Goal: Task Accomplishment & Management: Use online tool/utility

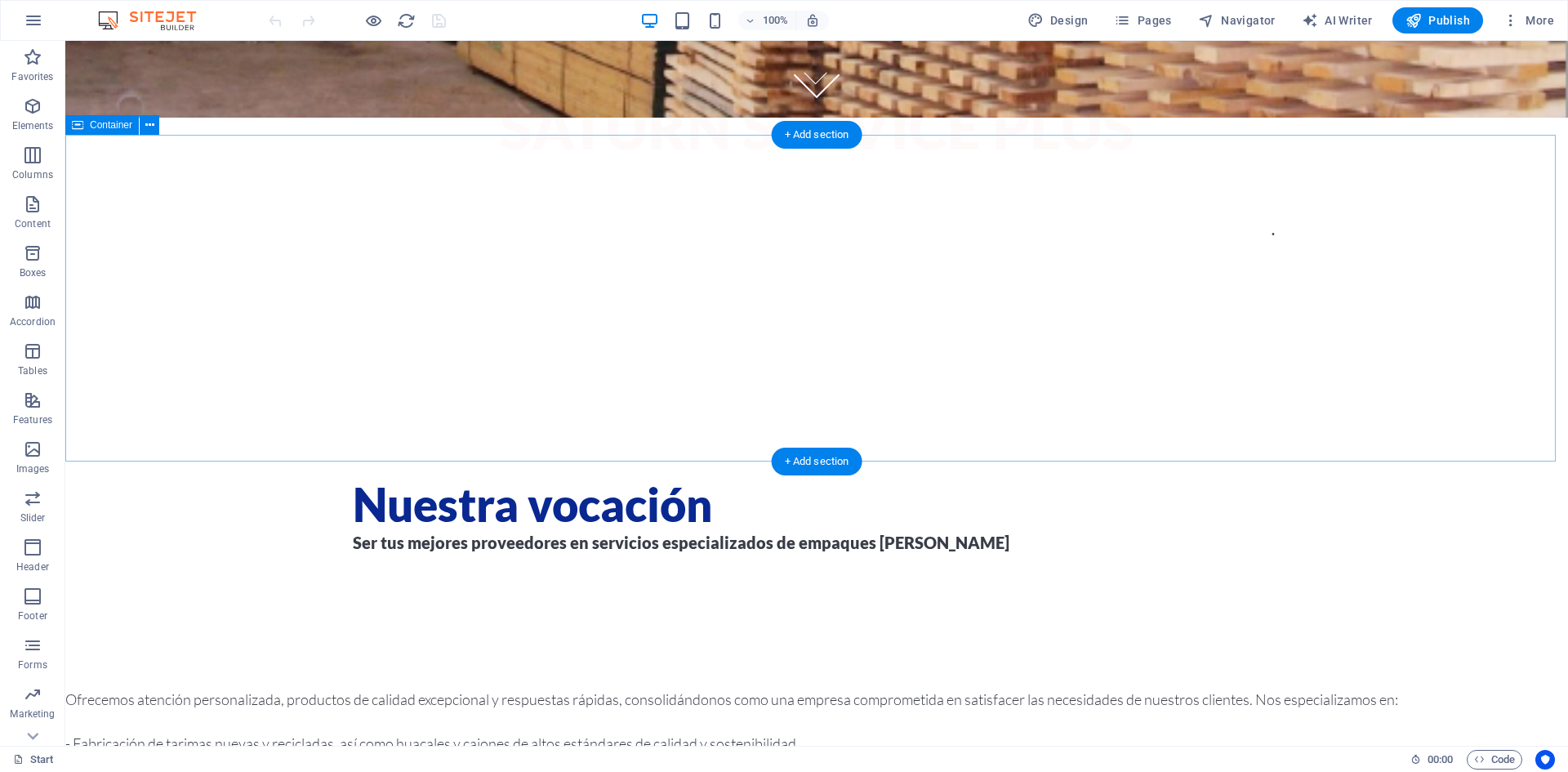
scroll to position [913, 0]
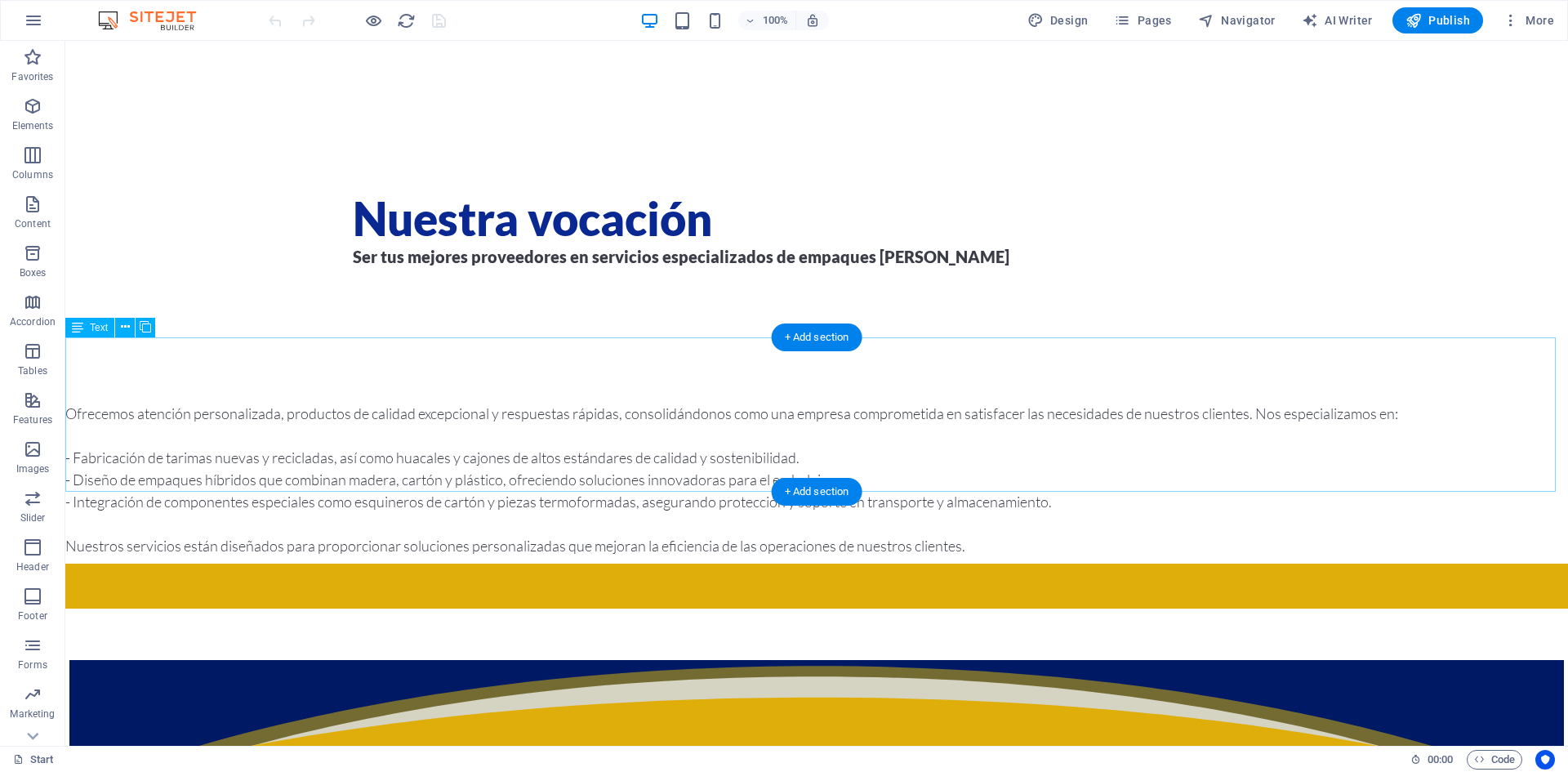
click at [1032, 420] on div "Ofrecemos atención personalizada, productos de calidad excepcional y respuestas…" at bounding box center [817, 480] width 1502 height 155
click at [73, 403] on div "Ofrecemos atención personalizada, productos de calidad excepcional y respuestas…" at bounding box center [817, 480] width 1502 height 155
click at [66, 403] on div "Ofrecemos atención personalizada, productos de calidad excepcional y respuestas…" at bounding box center [817, 480] width 1502 height 155
click at [67, 403] on div "Ofrecemos atención personalizada, productos de calidad excepcional y respuestas…" at bounding box center [817, 480] width 1502 height 155
drag, startPoint x: 67, startPoint y: 350, endPoint x: 100, endPoint y: 347, distance: 33.1
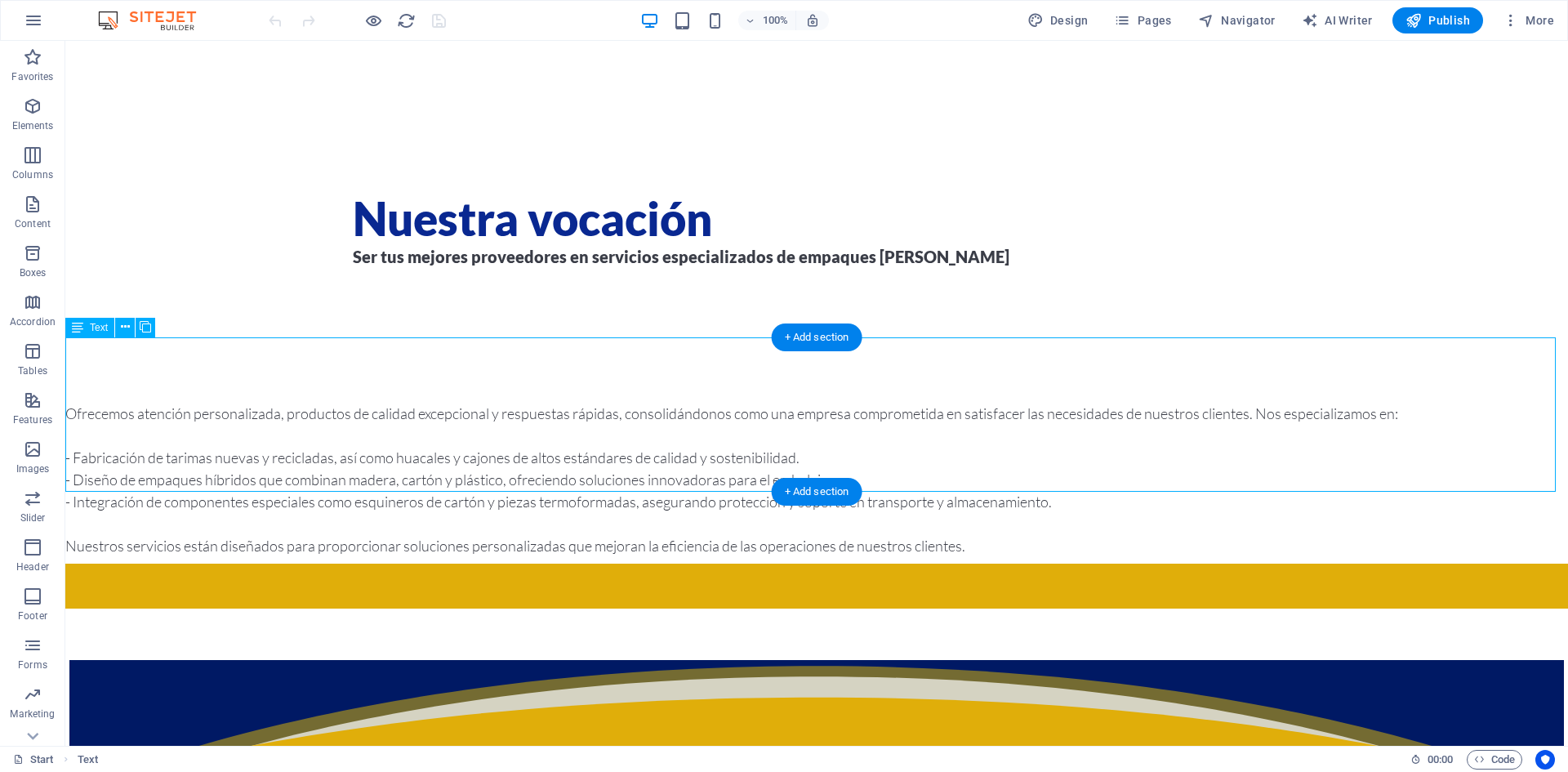
click at [100, 403] on div "Ofrecemos atención personalizada, productos de calidad excepcional y respuestas…" at bounding box center [817, 480] width 1502 height 155
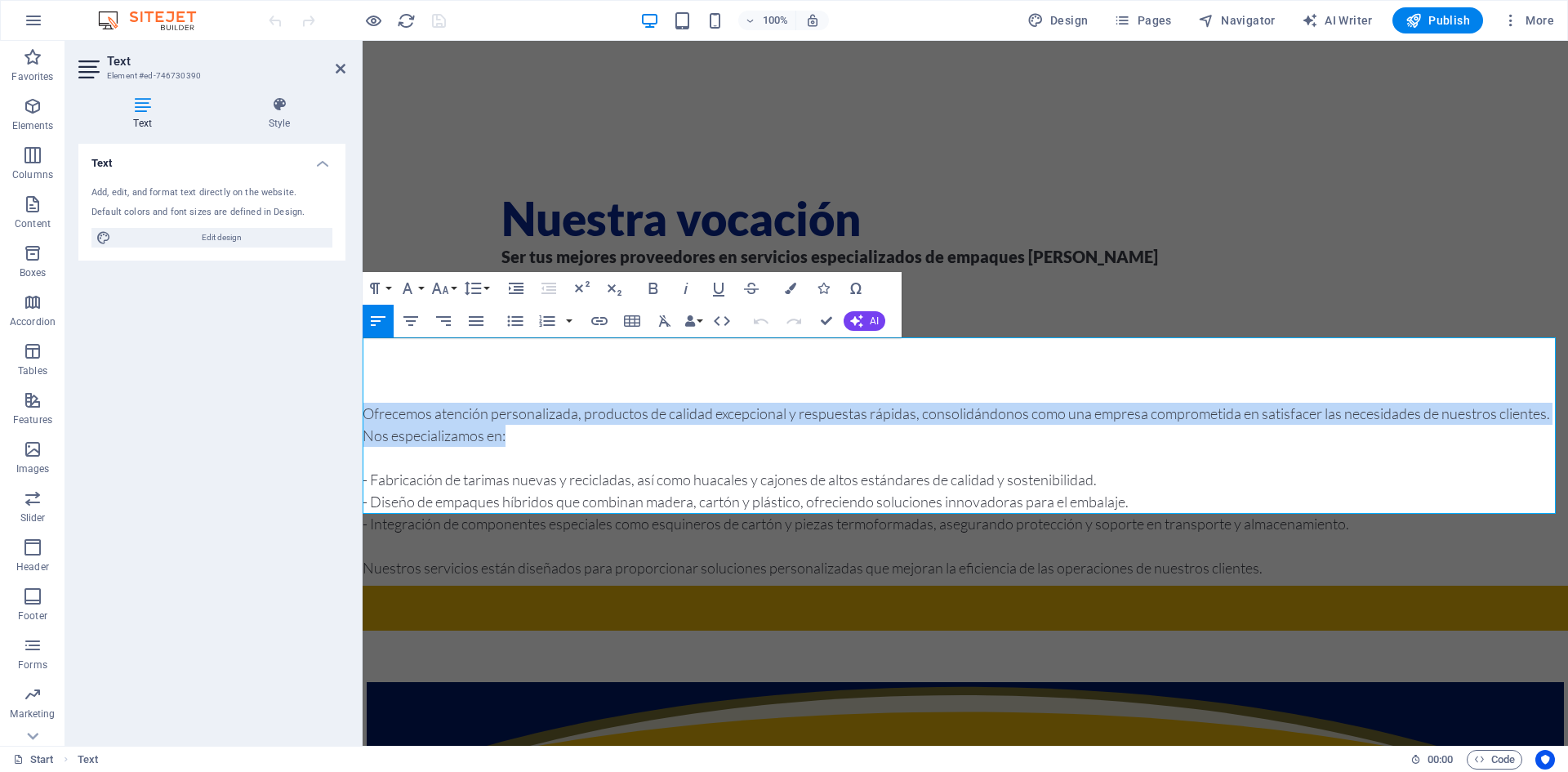
drag, startPoint x: 364, startPoint y: 349, endPoint x: 506, endPoint y: 370, distance: 143.5
click at [506, 403] on h4 "Ofrecemos atención personalizada, productos de calidad excepcional y respuestas…" at bounding box center [965, 491] width 1206 height 176
copy h4 "Ofrecemos atención personalizada, productos de calidad excepcional y respuestas…"
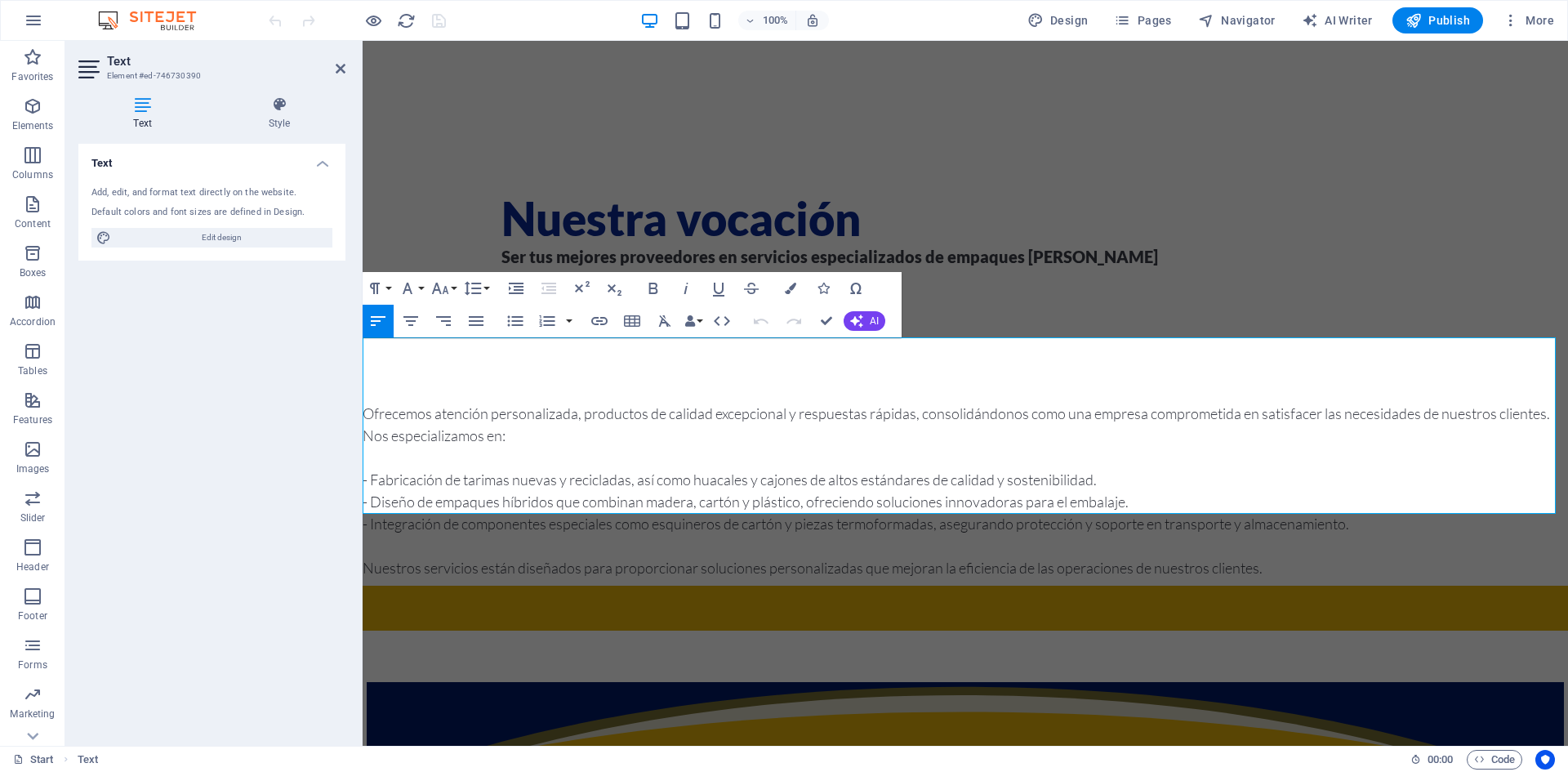
click at [583, 482] on h4 "Ofrecemos atención personalizada, productos de calidad excepcional y respuestas…" at bounding box center [965, 491] width 1206 height 176
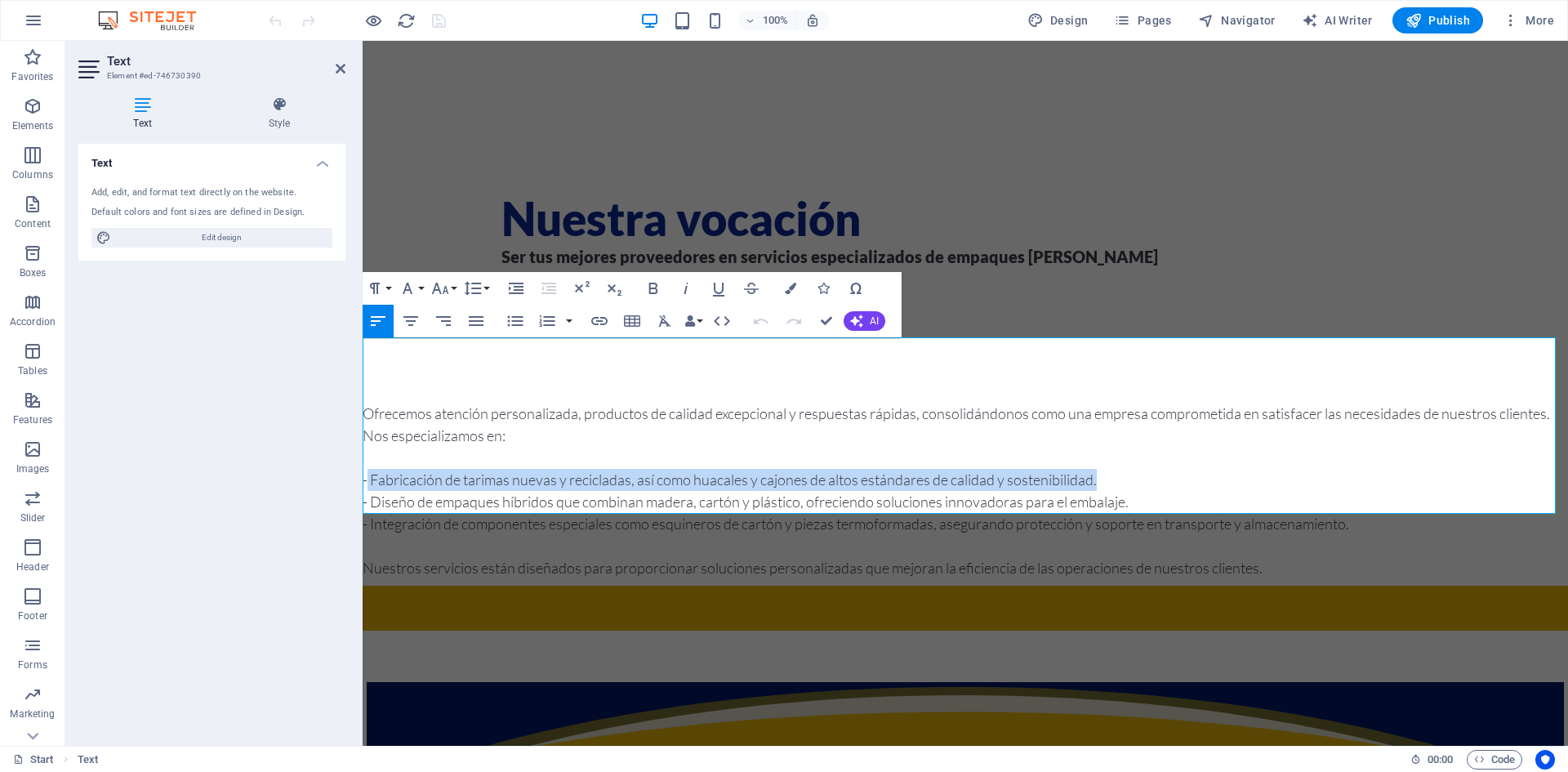
drag, startPoint x: 367, startPoint y: 409, endPoint x: 1156, endPoint y: 416, distance: 789.0
click at [1156, 416] on h4 "Ofrecemos atención personalizada, productos de calidad excepcional y respuestas…" at bounding box center [965, 491] width 1206 height 176
copy h4 "Fabricación de tarimas nuevas y recicladas, así como huacales y cajones de alto…"
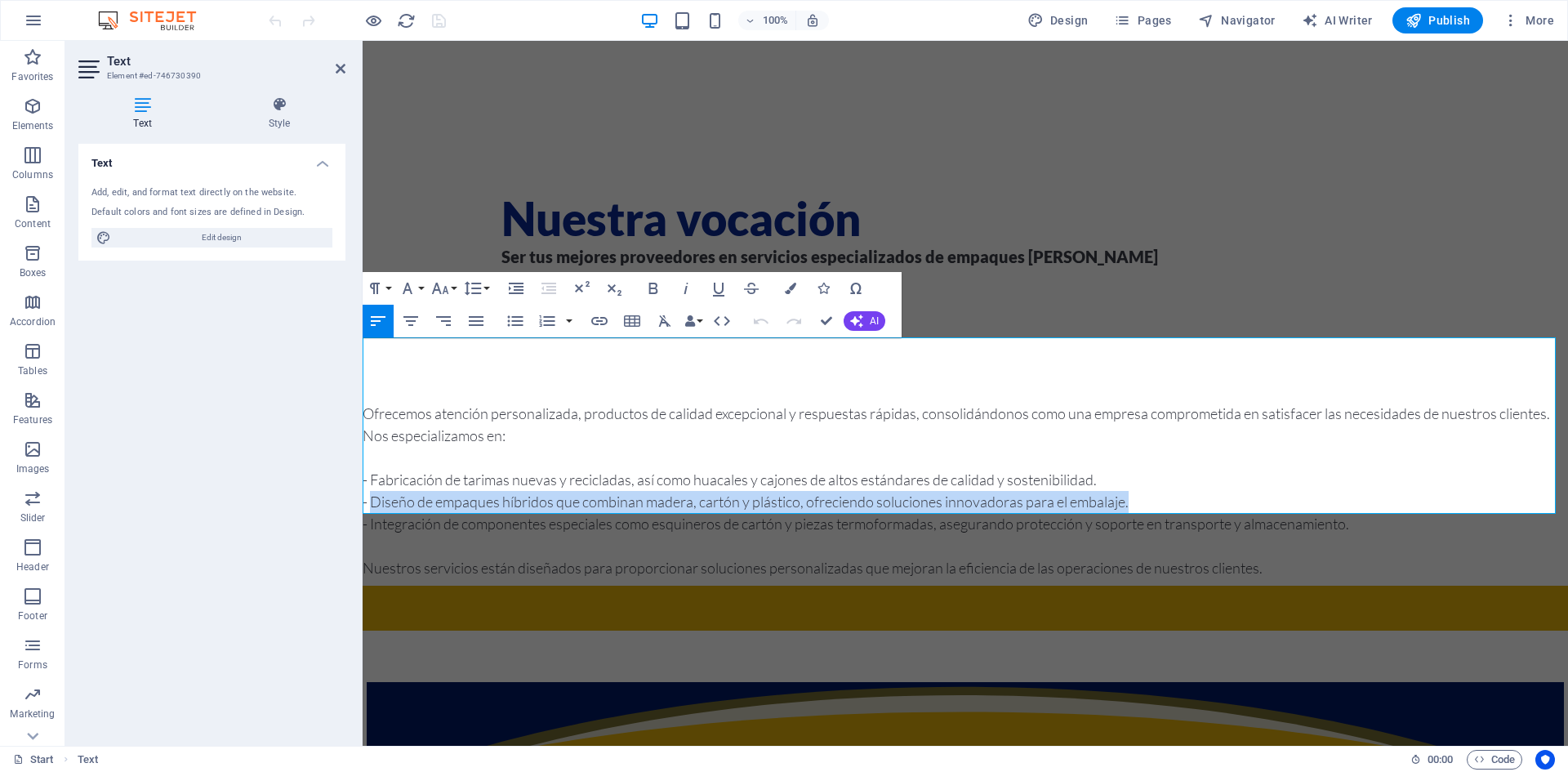
drag, startPoint x: 369, startPoint y: 438, endPoint x: 1204, endPoint y: 443, distance: 835.0
click at [1204, 443] on h4 "Ofrecemos atención personalizada, productos de calidad excepcional y respuestas…" at bounding box center [965, 491] width 1206 height 176
copy h4 "Diseño de empaques híbridos que combinan madera, cartón y plástico, ofreciendo …"
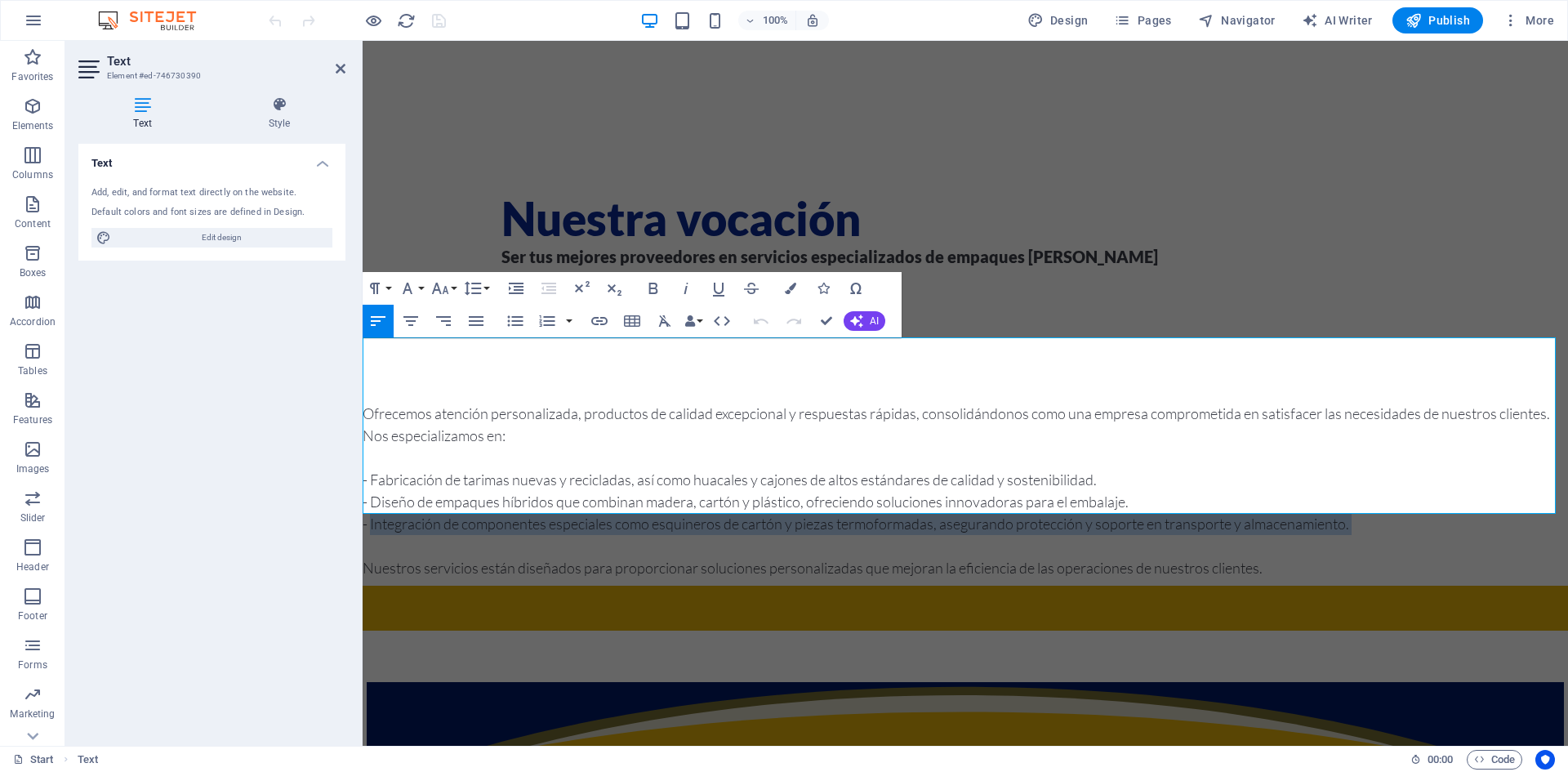
drag, startPoint x: 369, startPoint y: 456, endPoint x: 1246, endPoint y: 478, distance: 877.3
click at [1246, 478] on h4 "Ofrecemos atención personalizada, productos de calidad excepcional y respuestas…" at bounding box center [965, 491] width 1206 height 176
copy h4 "Integración de componentes especiales como esquineros de cartón y piezas termof…"
click at [841, 291] on button "Special Characters" at bounding box center [855, 288] width 31 height 33
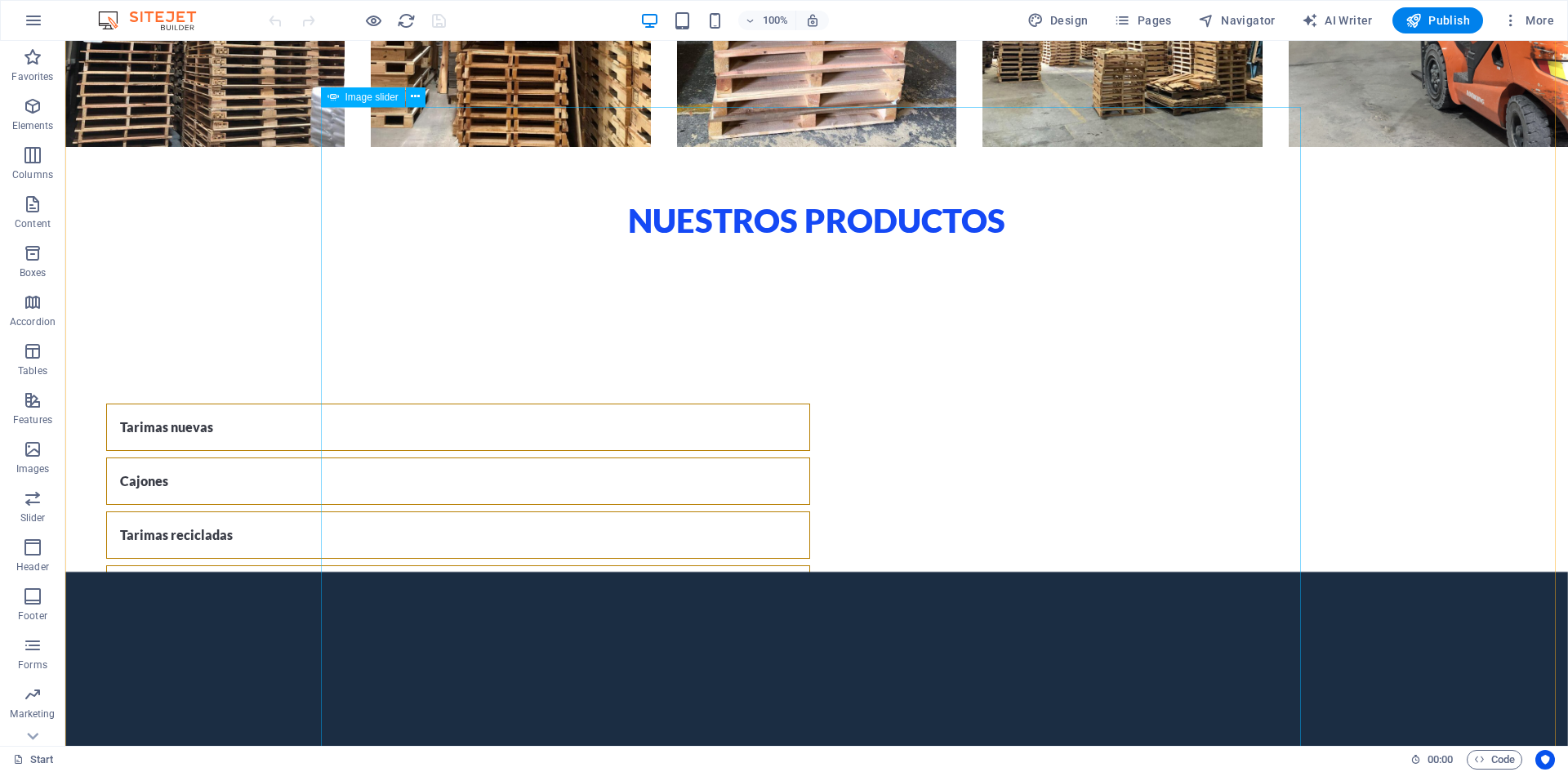
scroll to position [3609, 0]
